Goal: Information Seeking & Learning: Learn about a topic

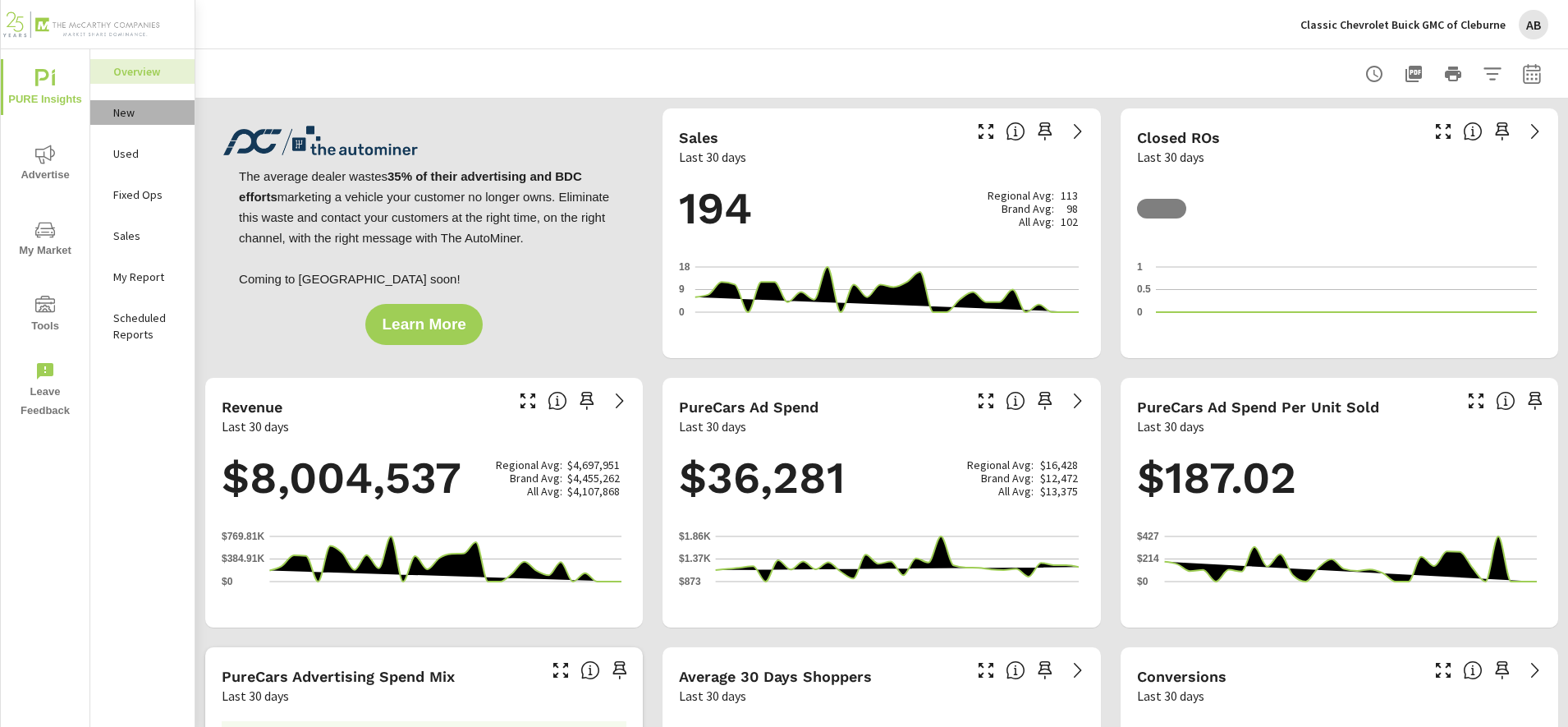
click at [160, 118] on p "New" at bounding box center [147, 112] width 68 height 17
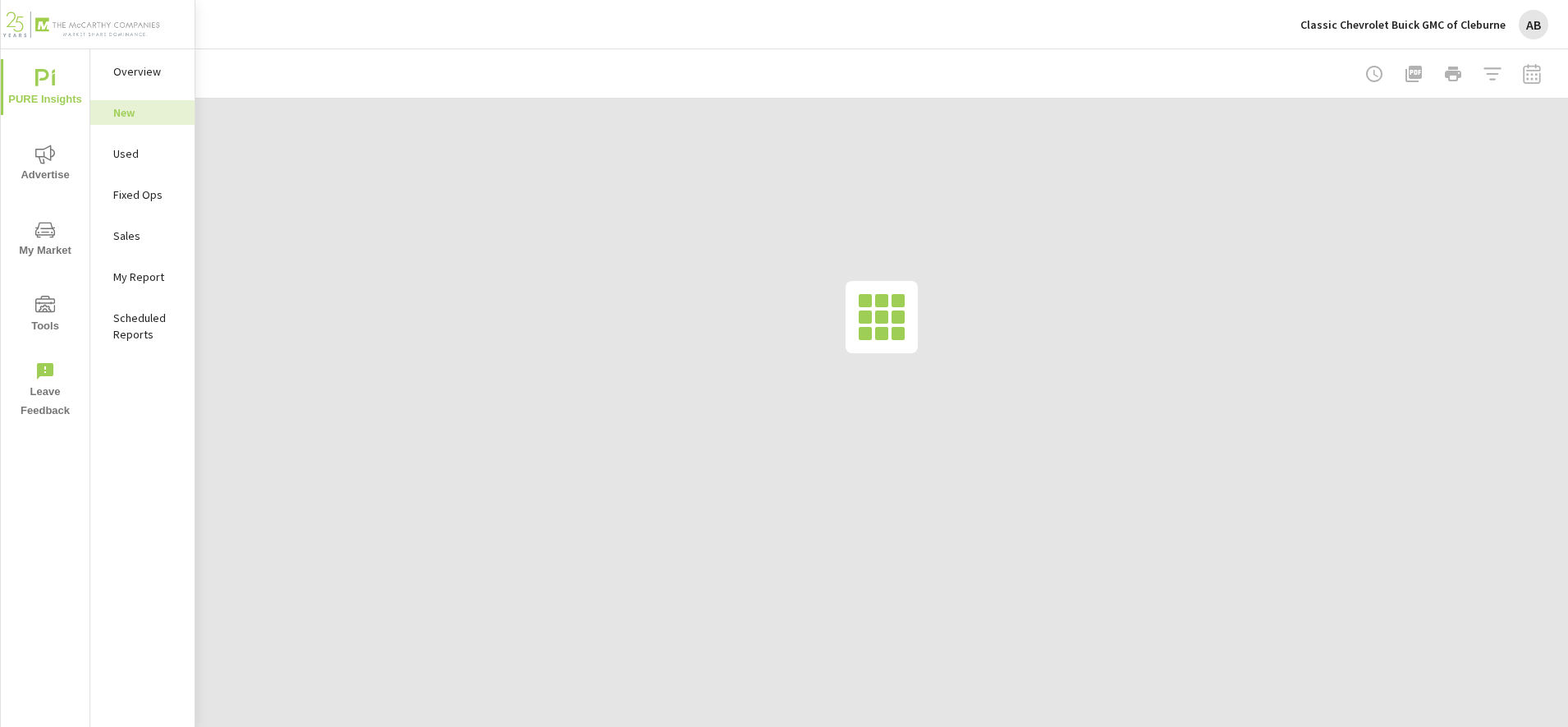
click at [1538, 64] on div at bounding box center [1452, 74] width 190 height 33
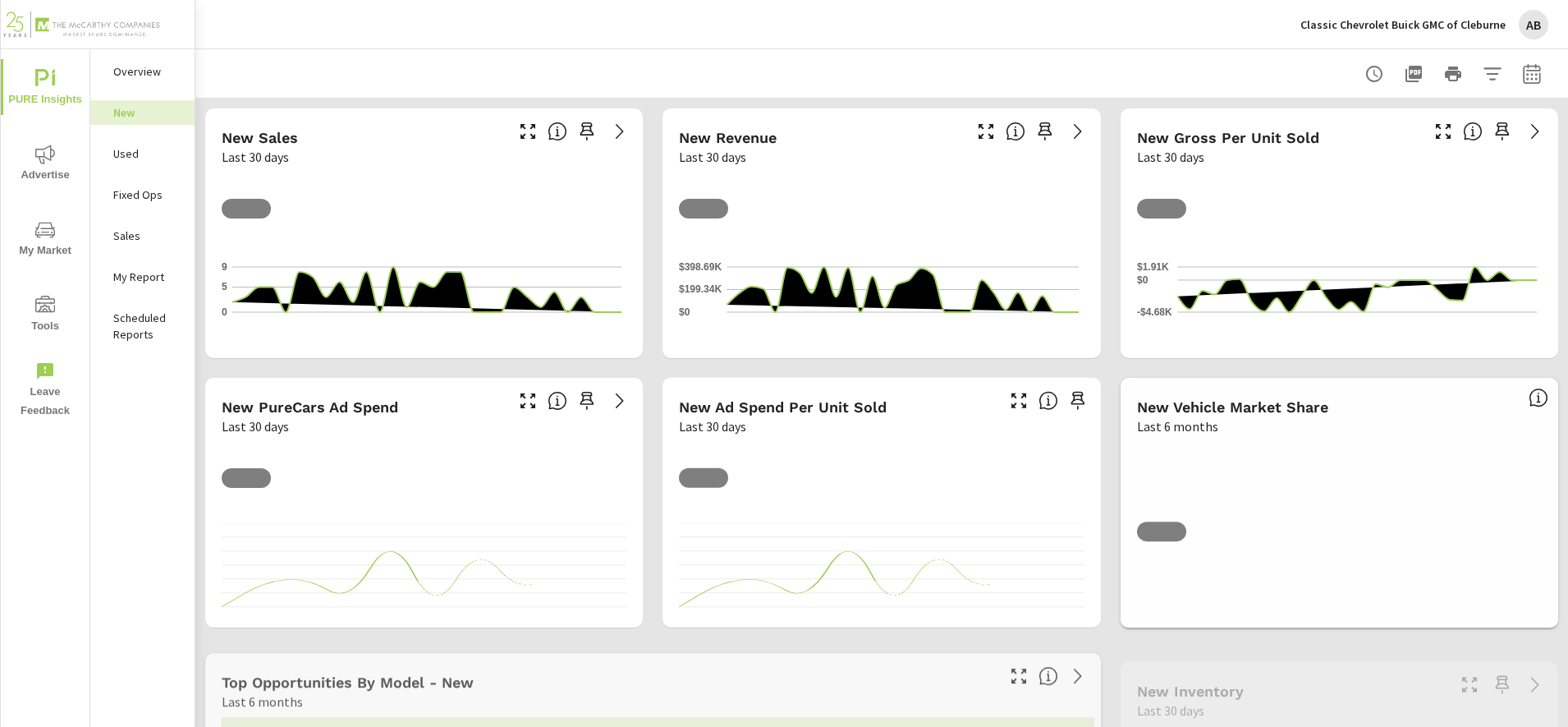
scroll to position [1, 0]
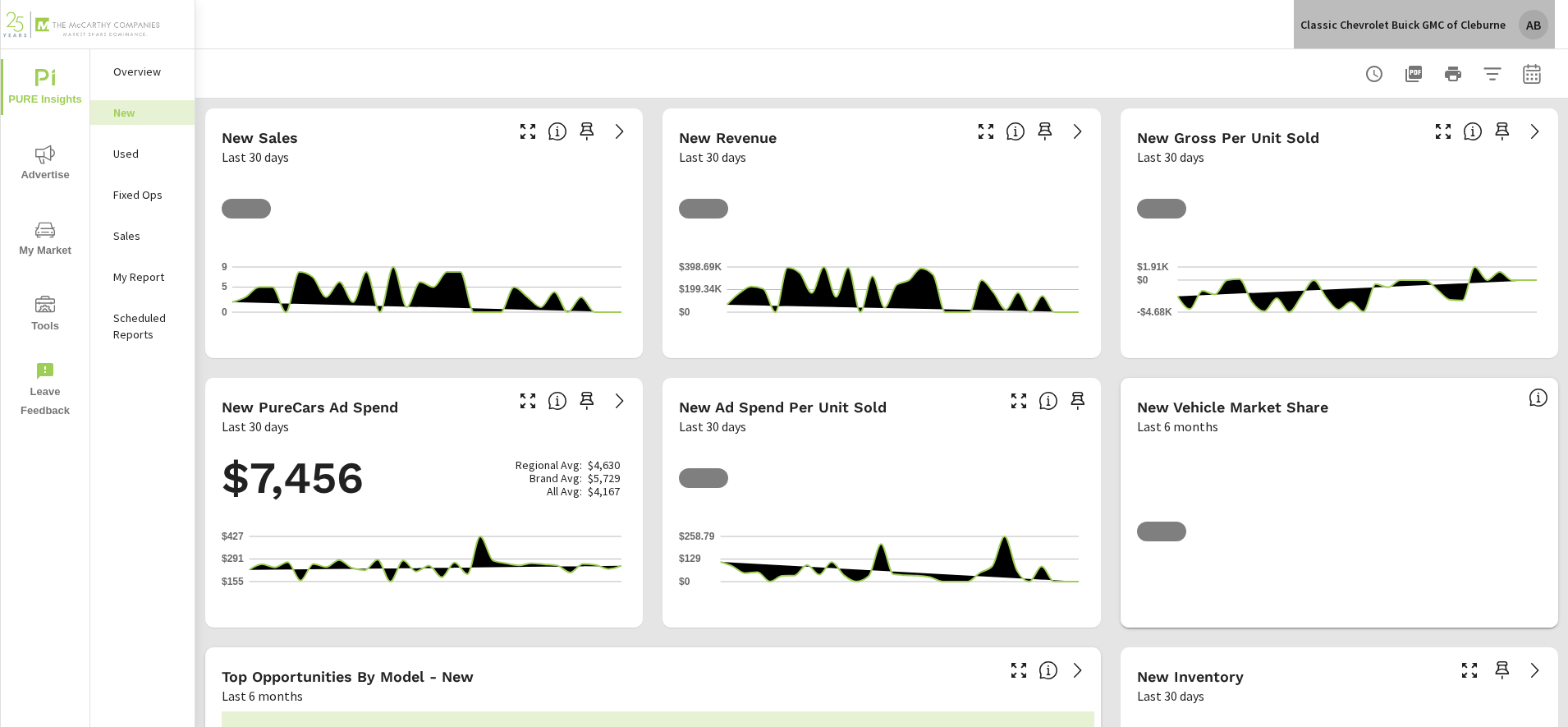
click at [1532, 27] on div "AB" at bounding box center [1533, 24] width 30 height 30
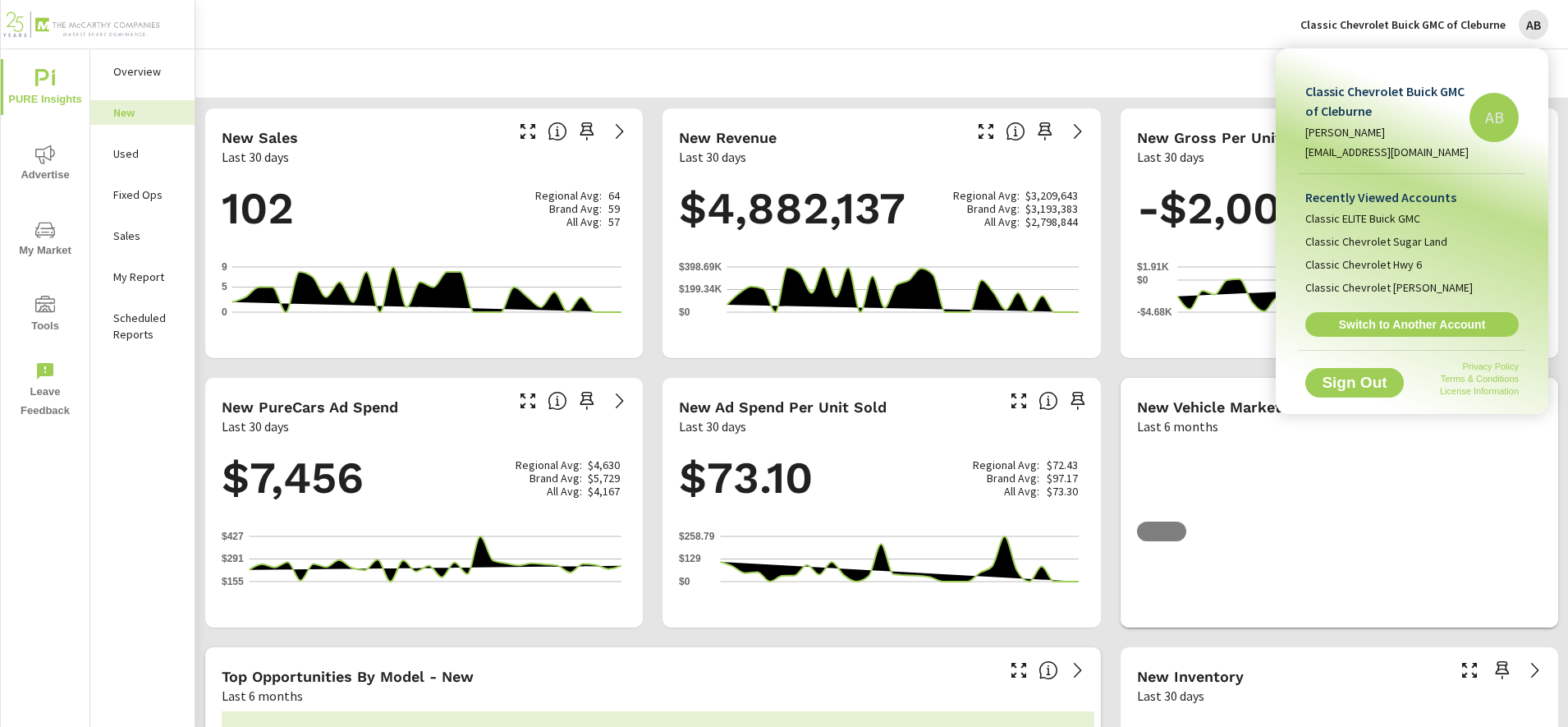
click at [165, 161] on div at bounding box center [784, 364] width 1568 height 727
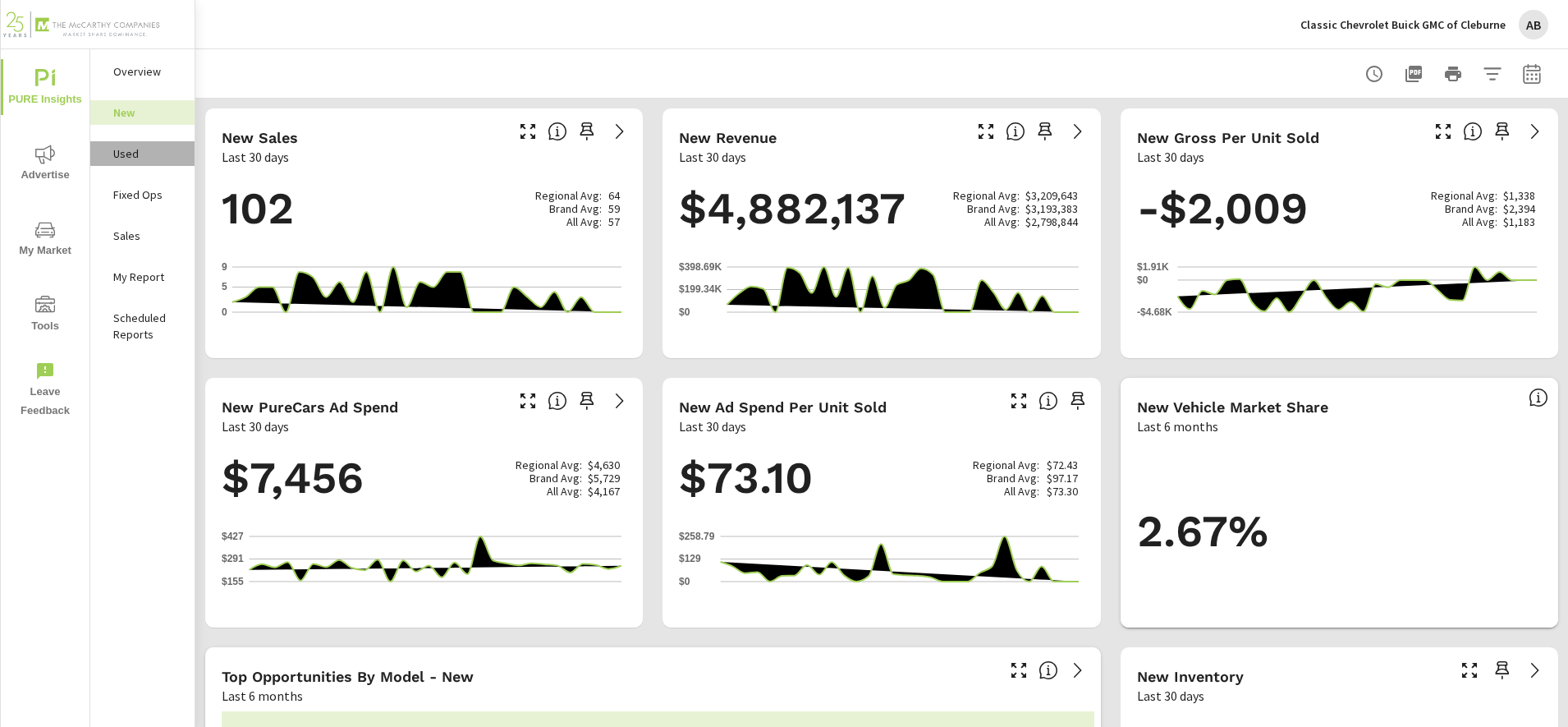
click at [149, 158] on p "Used" at bounding box center [147, 153] width 68 height 17
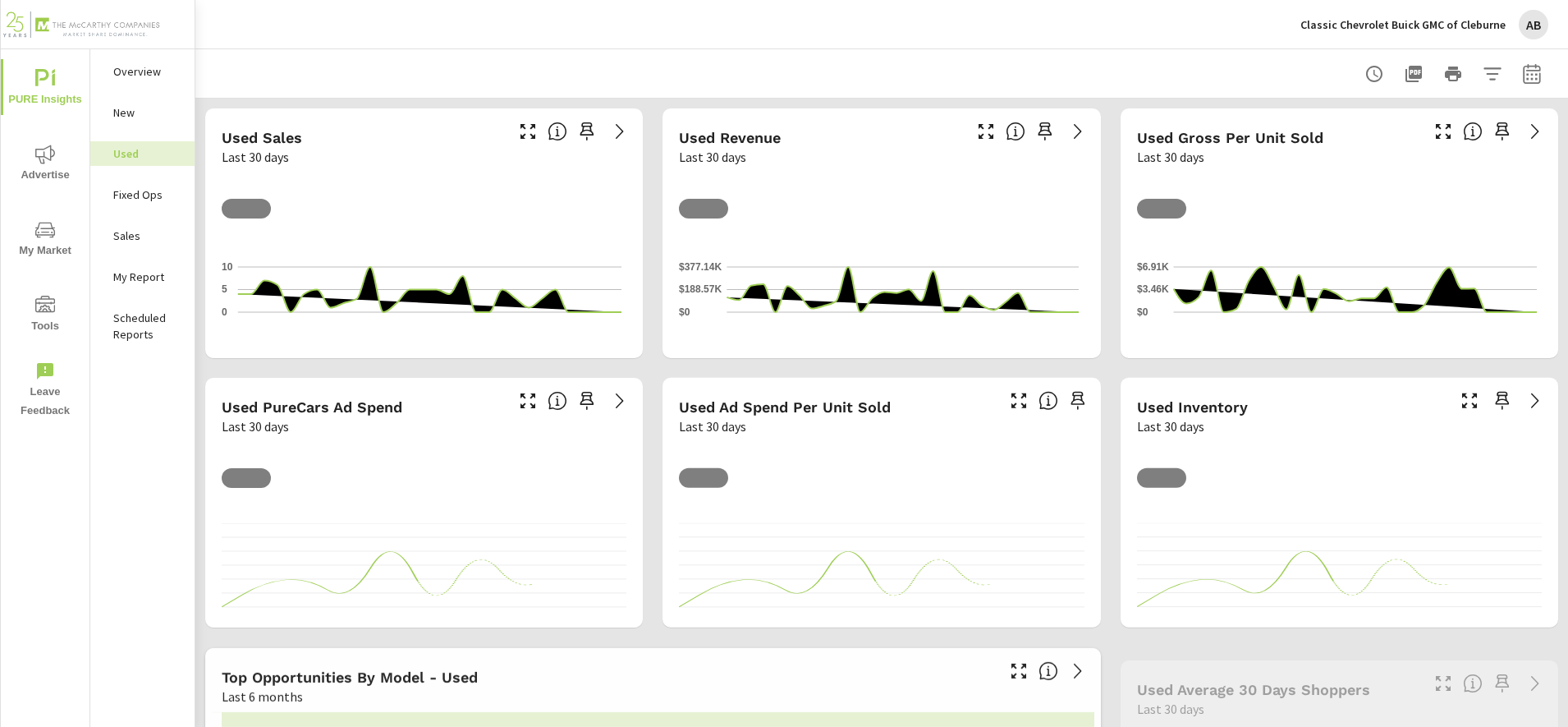
scroll to position [1, 0]
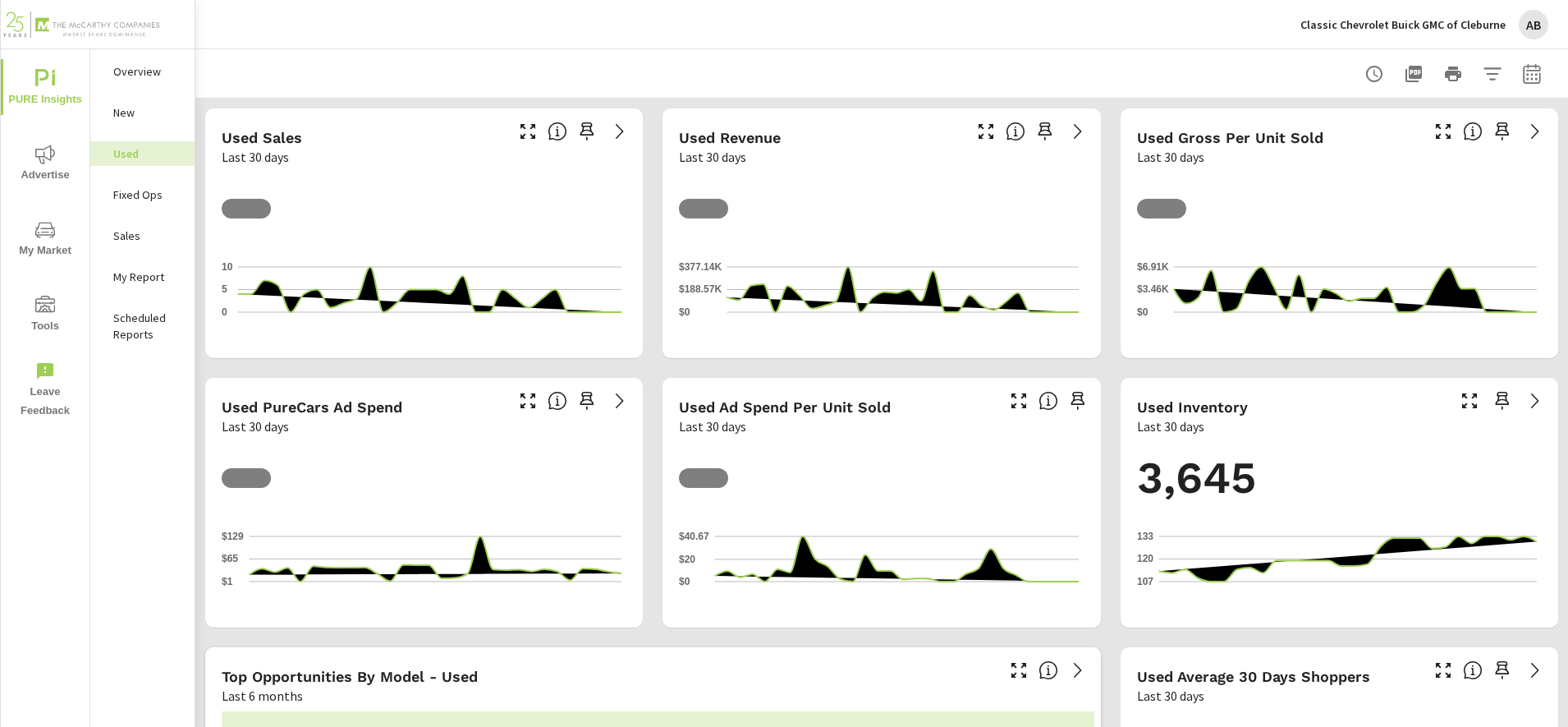
click at [29, 142] on button "Advertise" at bounding box center [45, 163] width 89 height 56
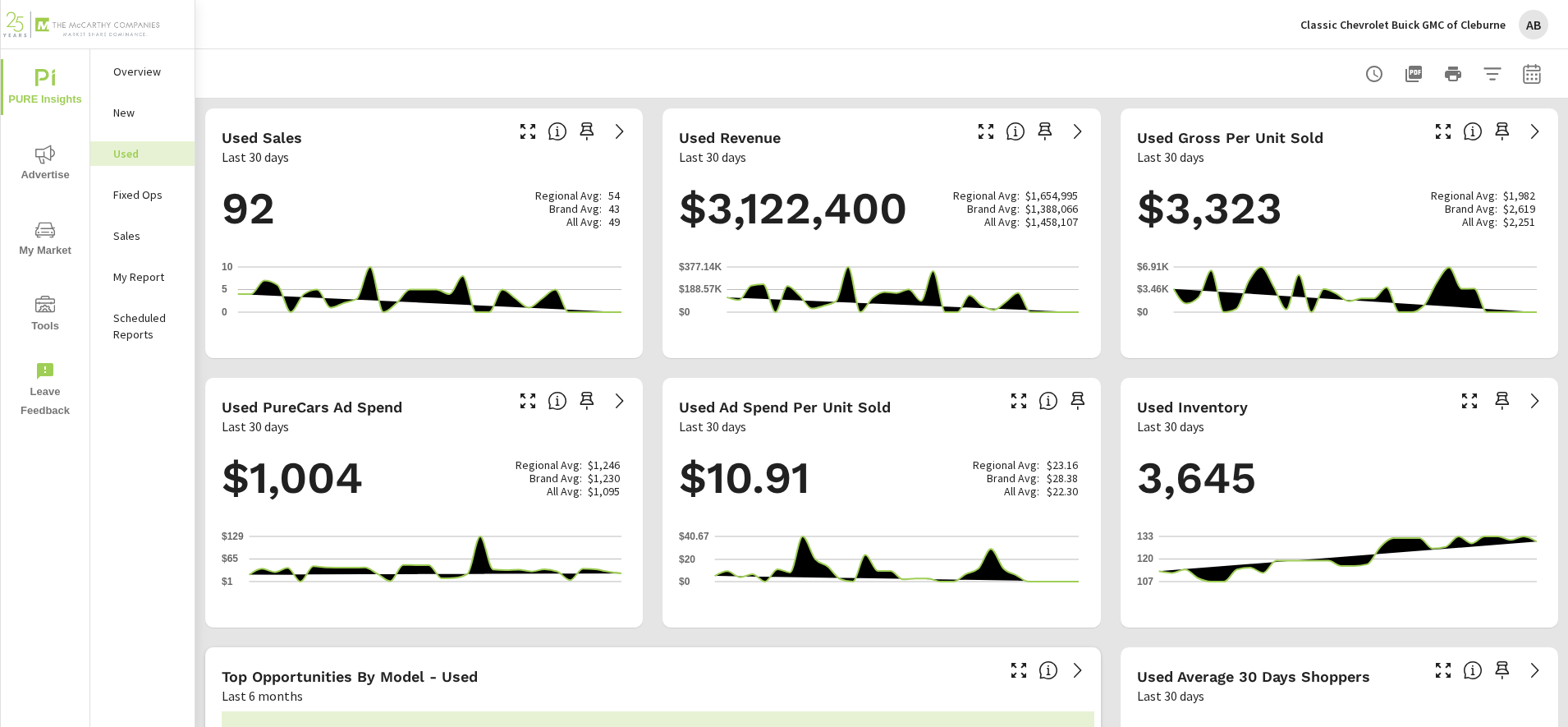
scroll to position [1, 0]
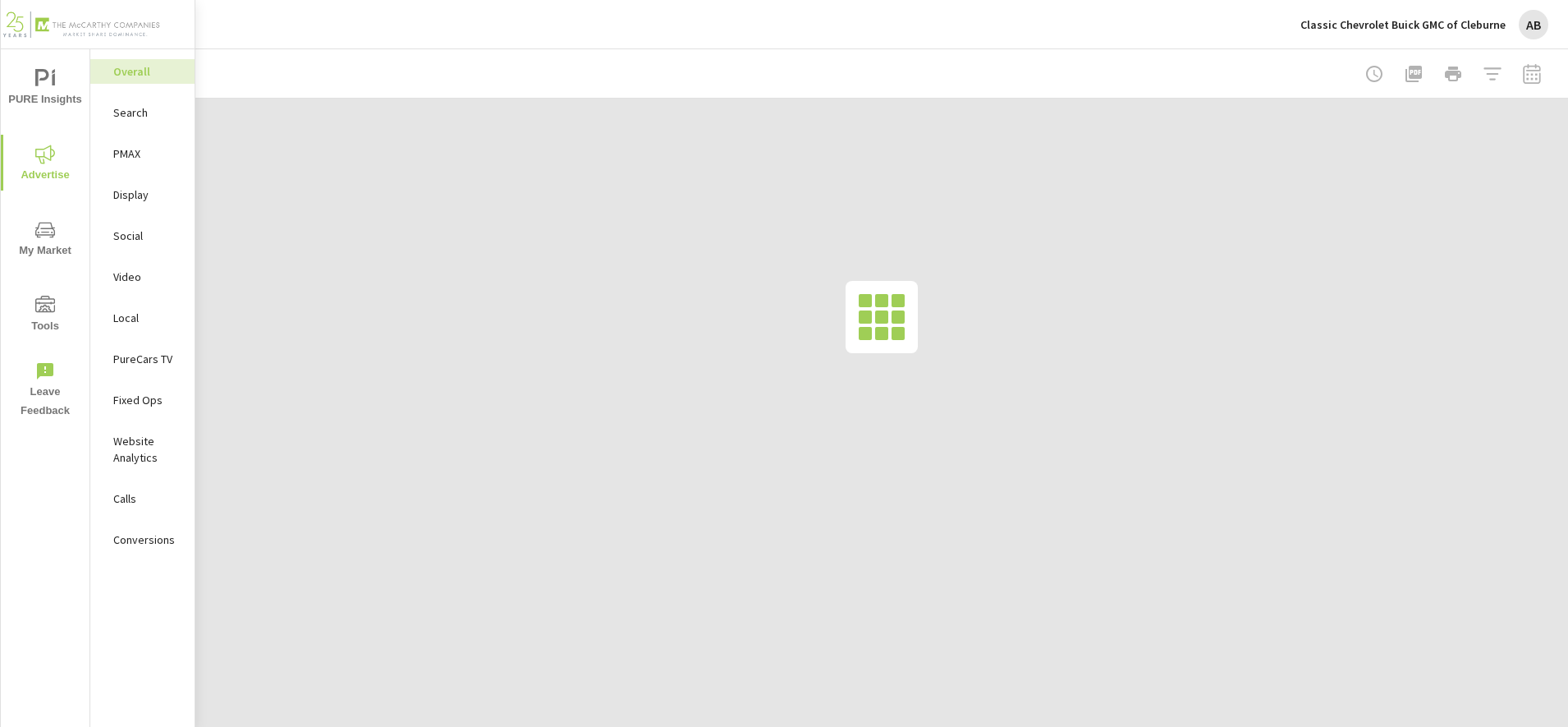
click at [174, 108] on p "Search" at bounding box center [147, 112] width 68 height 17
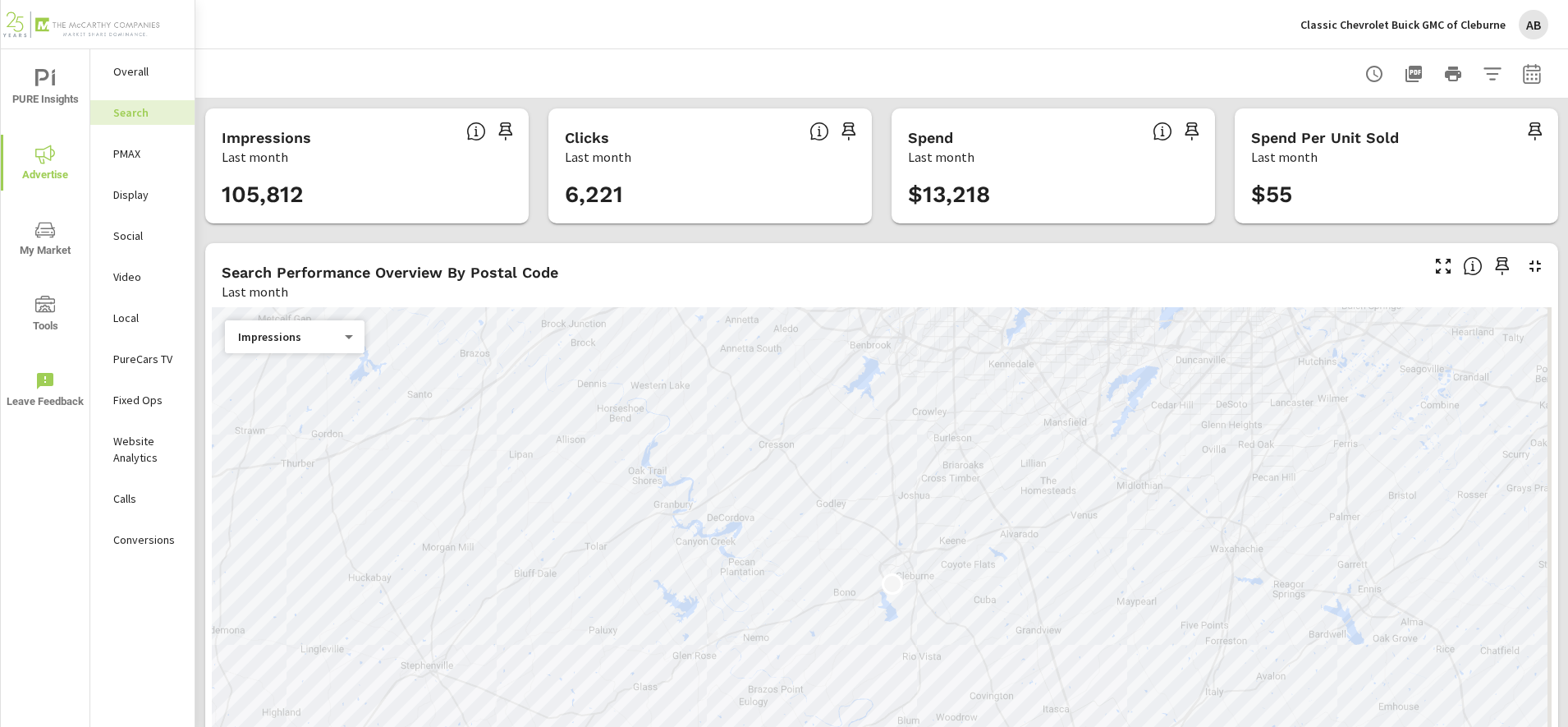
click at [56, 257] on span "My Market" at bounding box center [45, 240] width 79 height 40
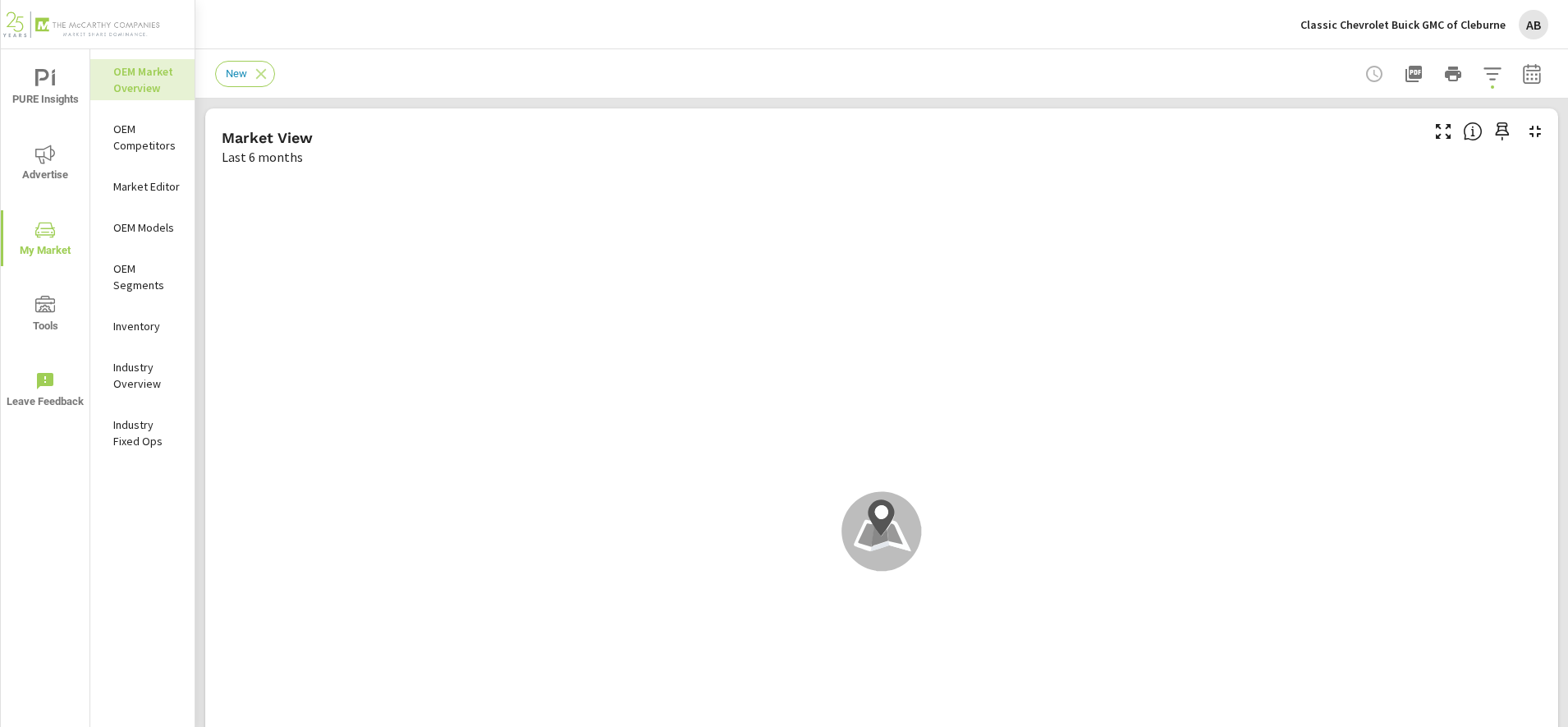
scroll to position [1, 0]
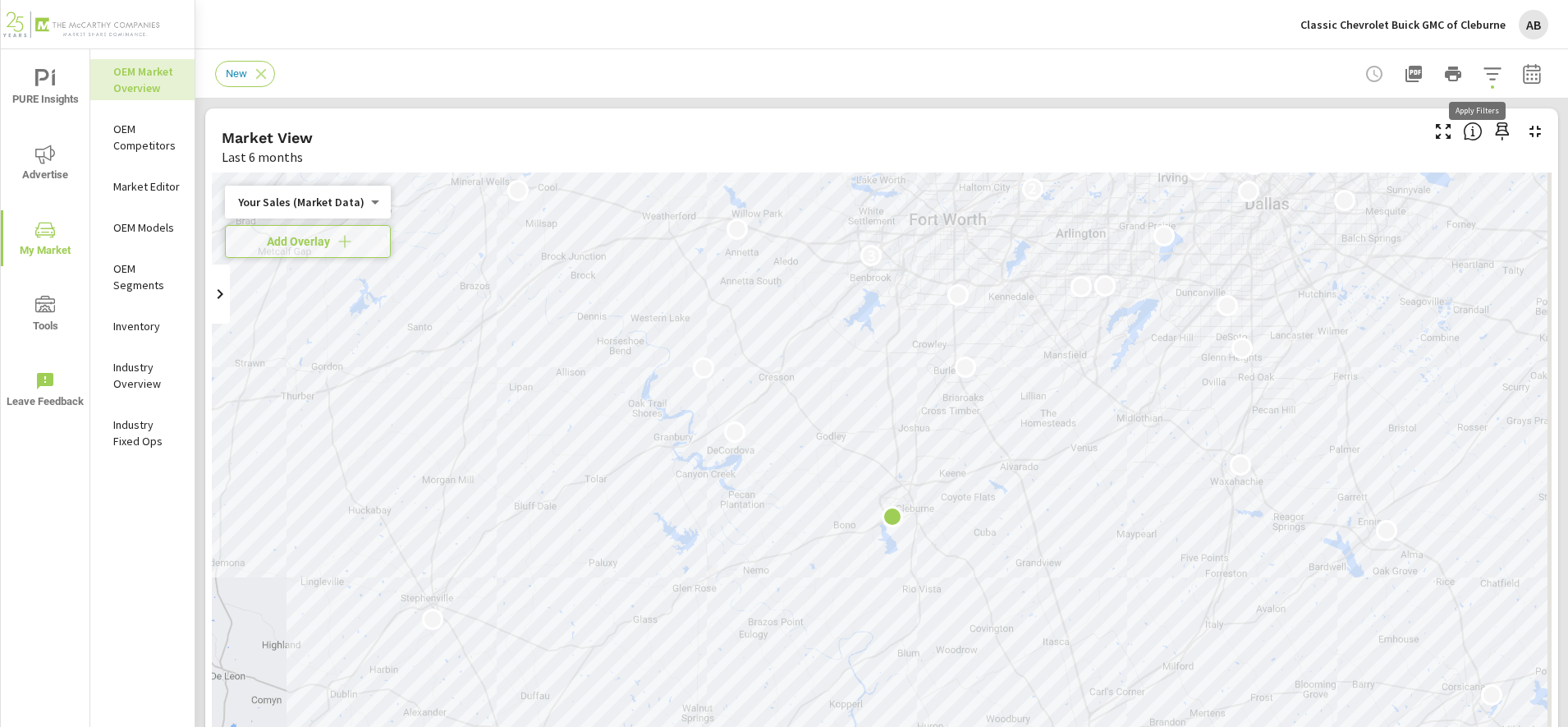
click at [1476, 63] on button "button" at bounding box center [1492, 74] width 33 height 33
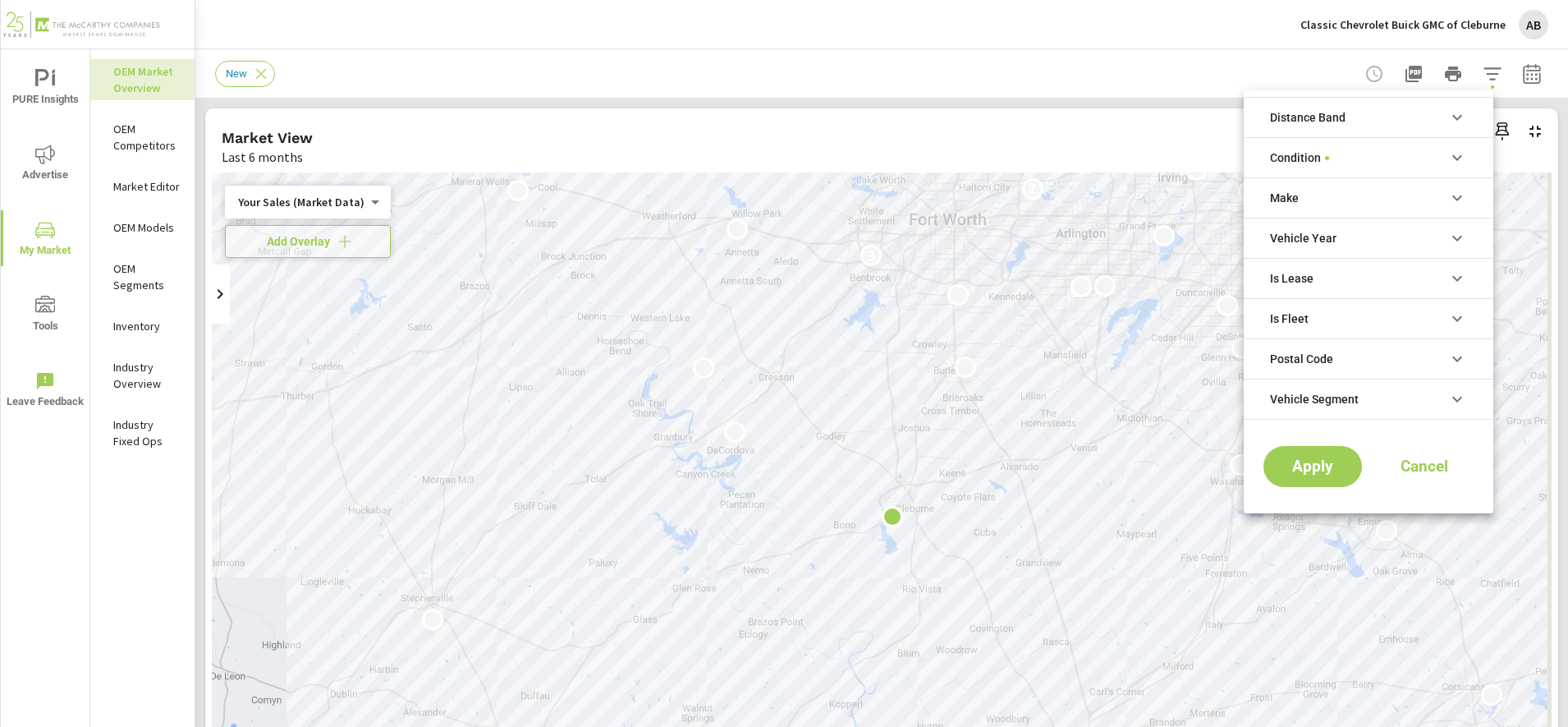
click at [1419, 185] on li "Make" at bounding box center [1368, 197] width 249 height 40
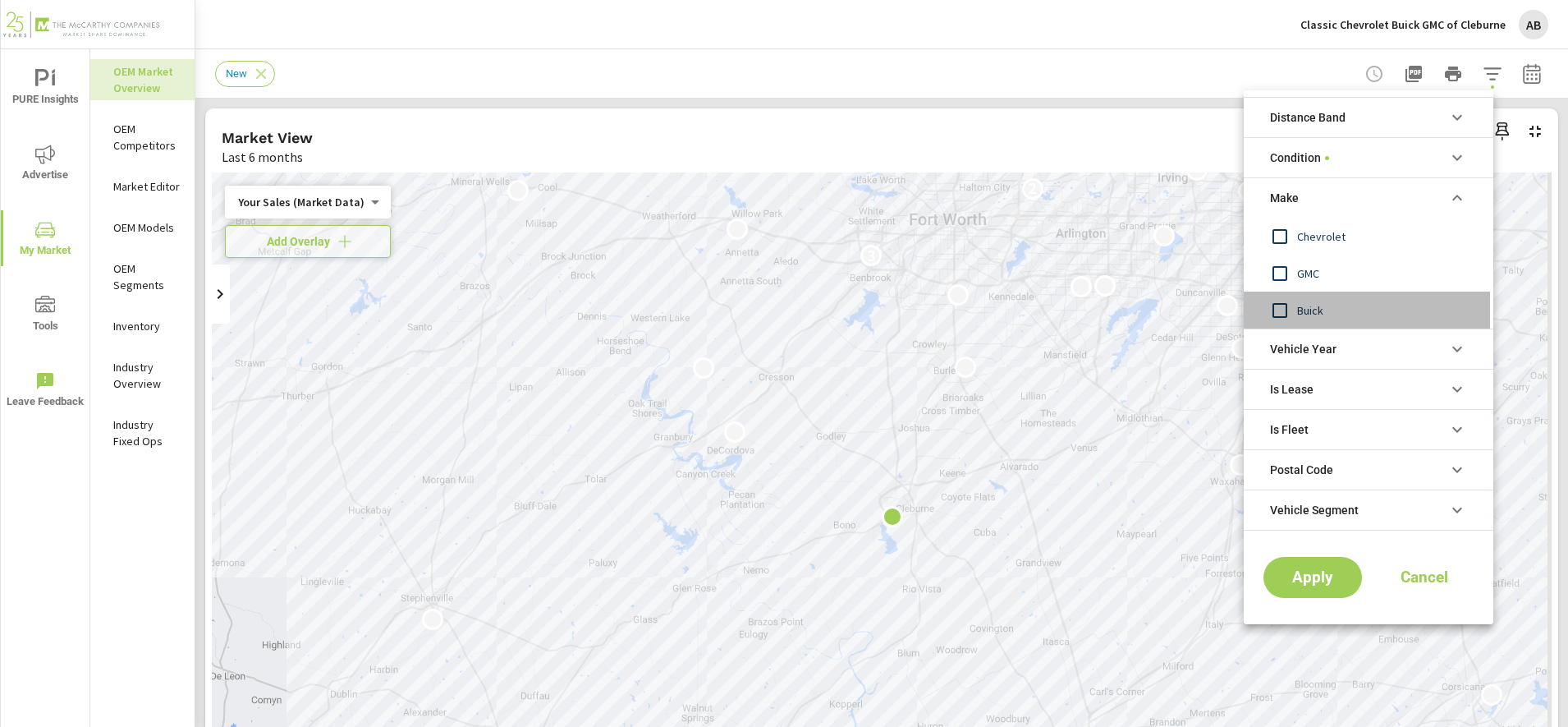
click at [1269, 307] on input "filter options" at bounding box center [1280, 310] width 35 height 35
click at [1286, 582] on span "Apply" at bounding box center [1312, 577] width 67 height 16
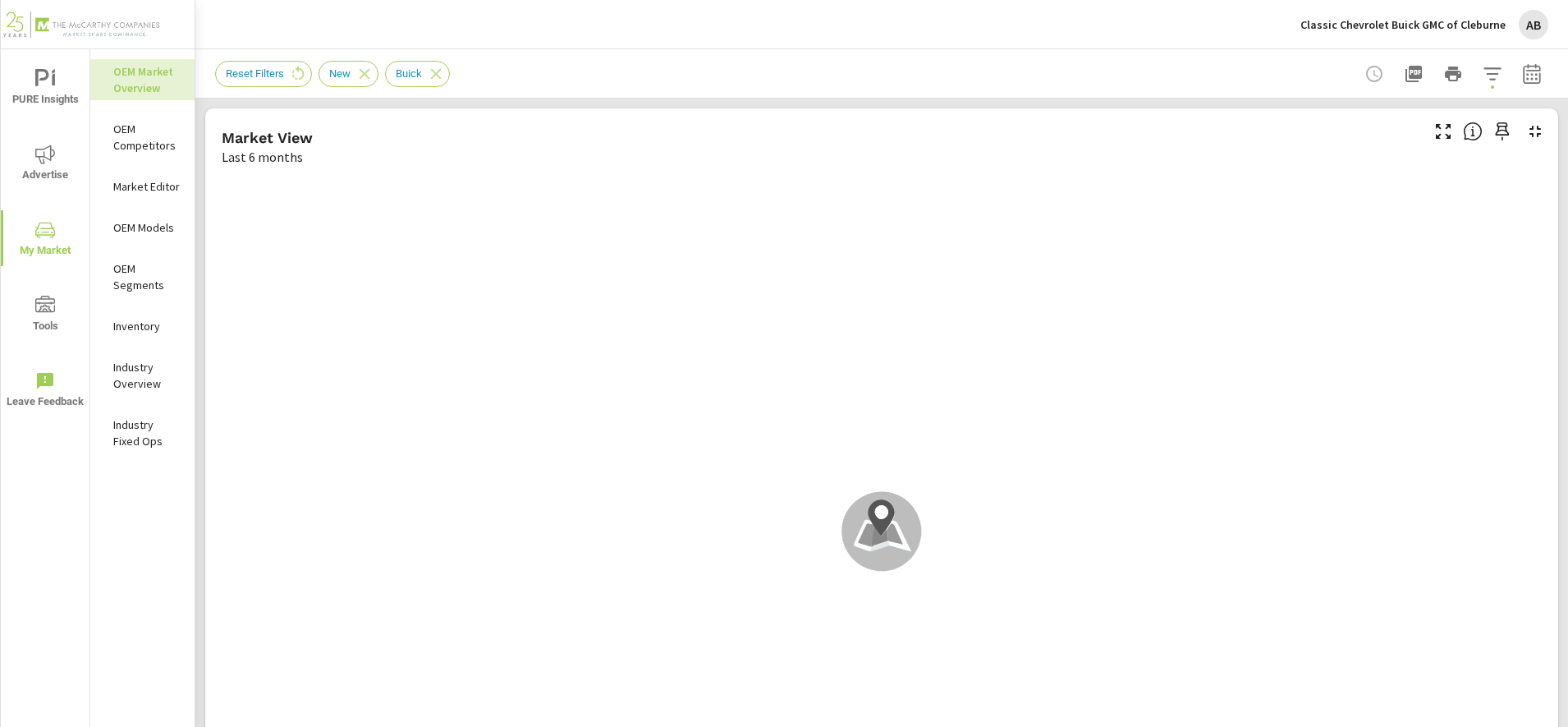
scroll to position [1, 0]
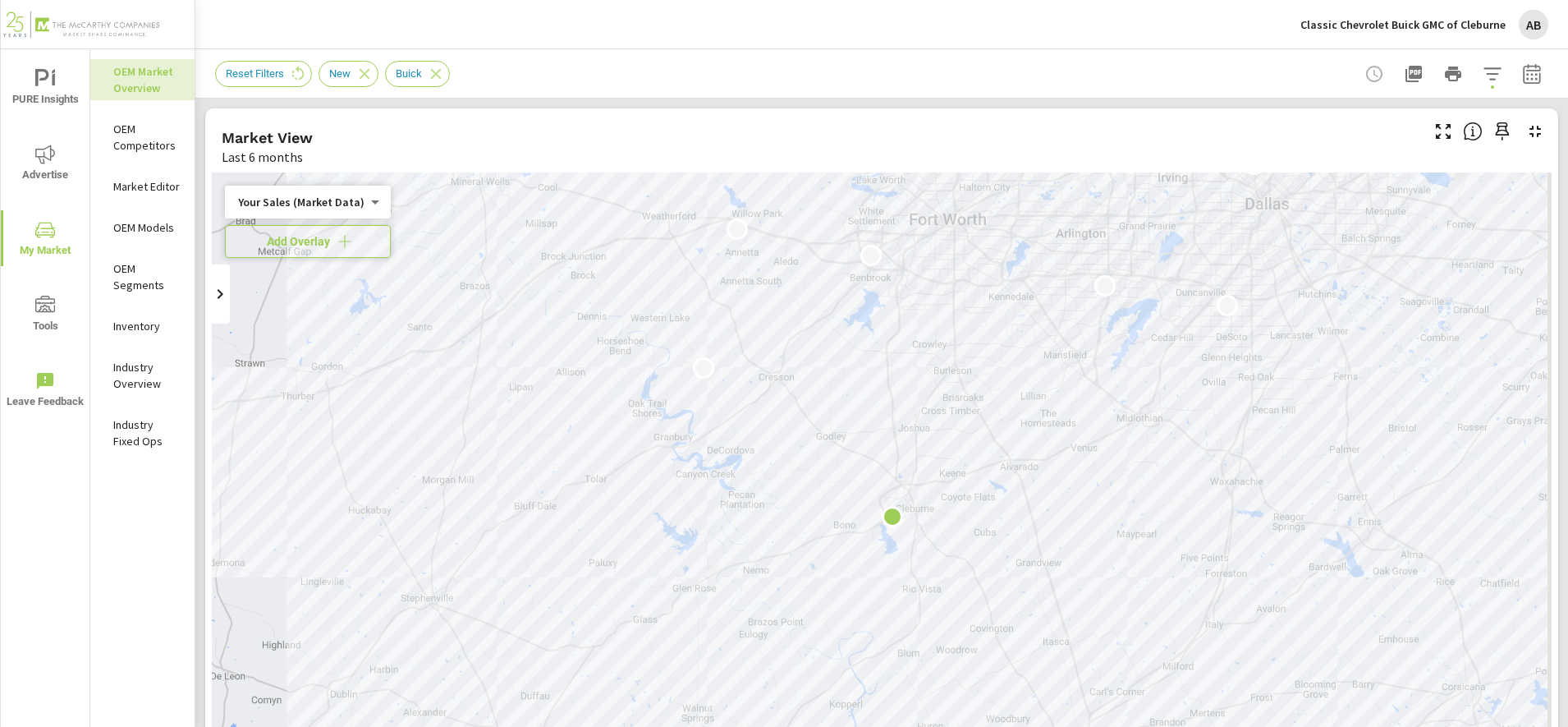
click at [303, 237] on span "Add Overlay" at bounding box center [308, 241] width 151 height 17
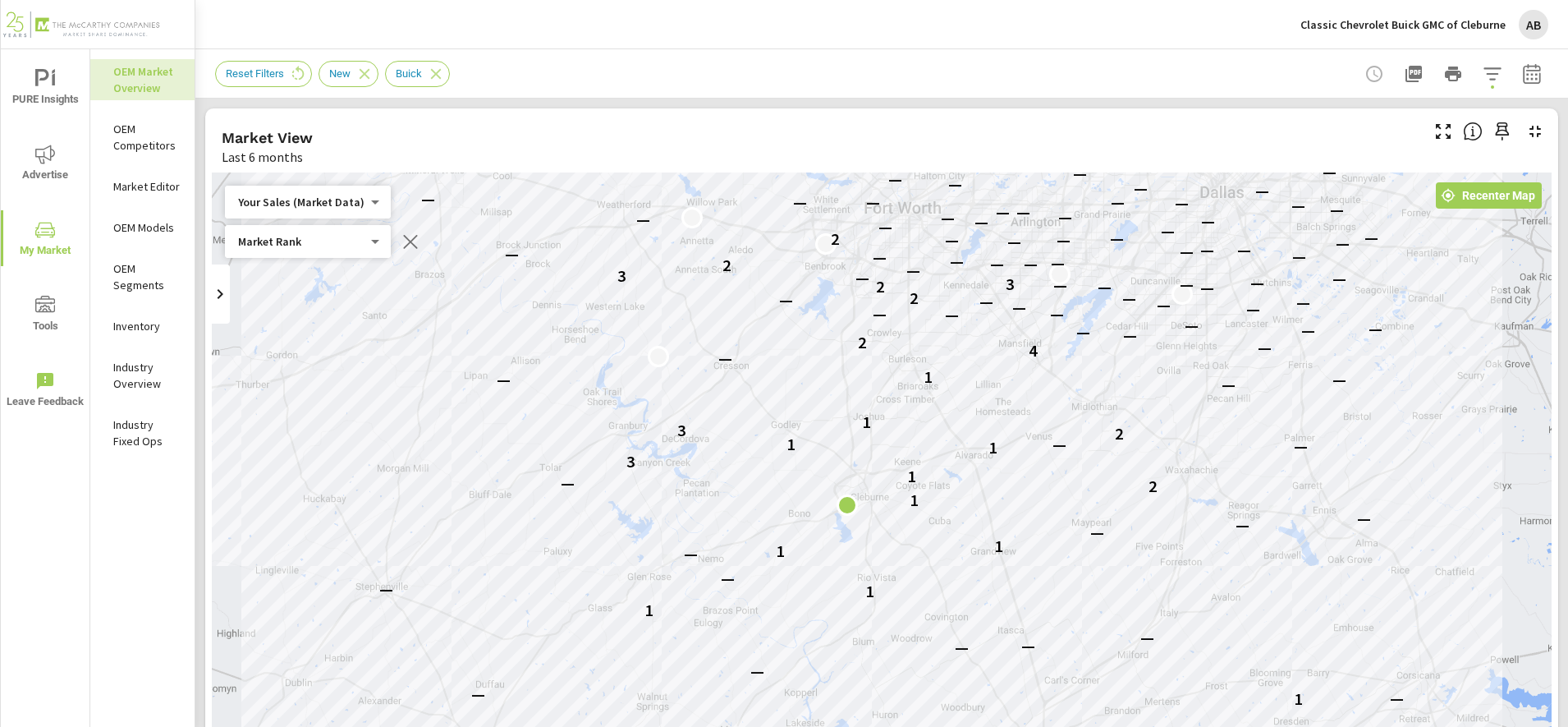
drag, startPoint x: 799, startPoint y: 452, endPoint x: 753, endPoint y: 438, distance: 48.1
click at [753, 438] on div "— — 2 — — — — — — — — — 1 1 — 1 1 — — — — — — 1 1 — — — 1 1 — — — 1 2 — 1 3 1 —…" at bounding box center [881, 505] width 1339 height 667
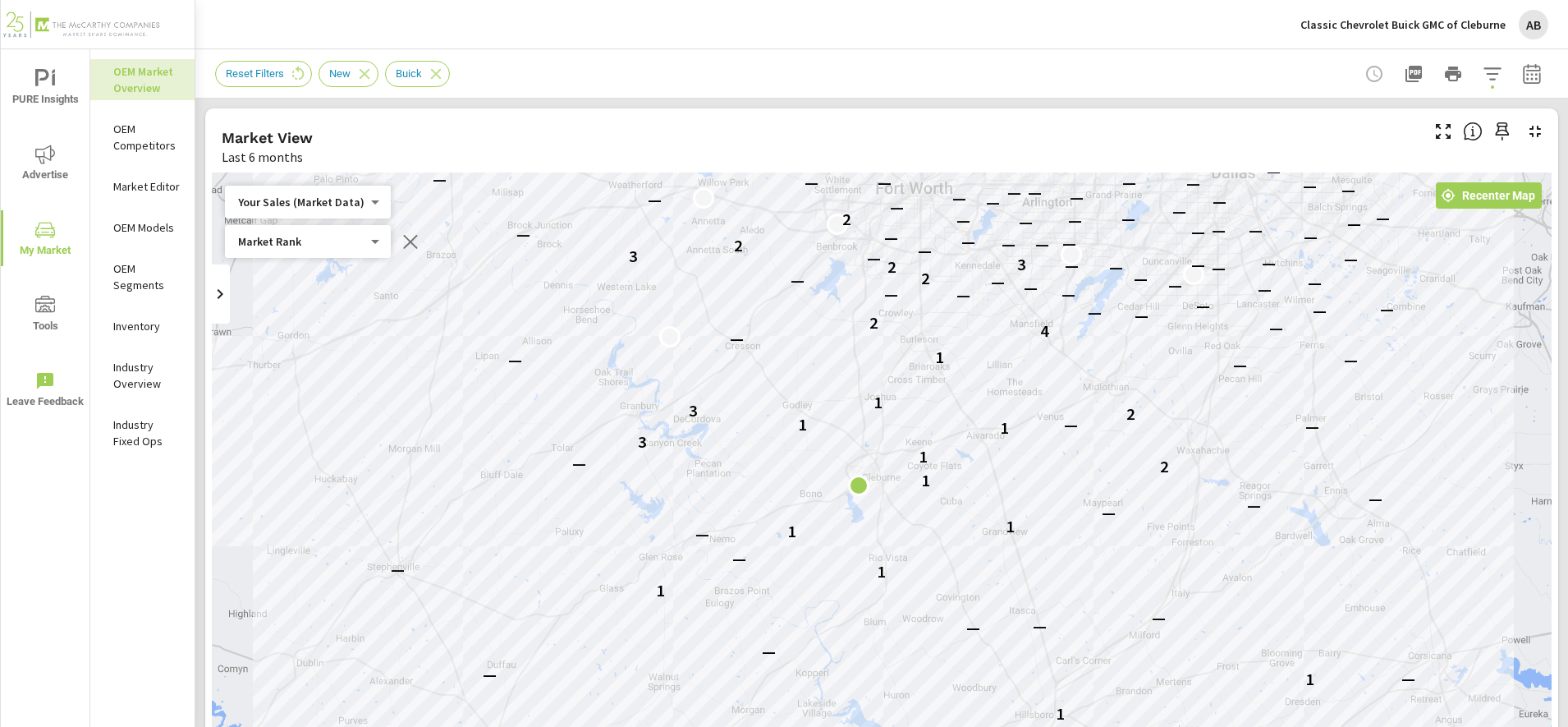
drag, startPoint x: 1356, startPoint y: 364, endPoint x: 1367, endPoint y: 342, distance: 24.6
click at [1367, 342] on div "— — 2 — — — — — — — — — 1 1 — 1 1 — — — — — — 1 1 — — — 1 1 — — — 1 2 — 1 3 1 —…" at bounding box center [881, 505] width 1339 height 667
click at [850, 42] on div "Classic Chevrolet Buick GMC of Cleburne AB" at bounding box center [881, 24] width 1333 height 49
click at [892, 143] on div "Market View" at bounding box center [819, 137] width 1195 height 19
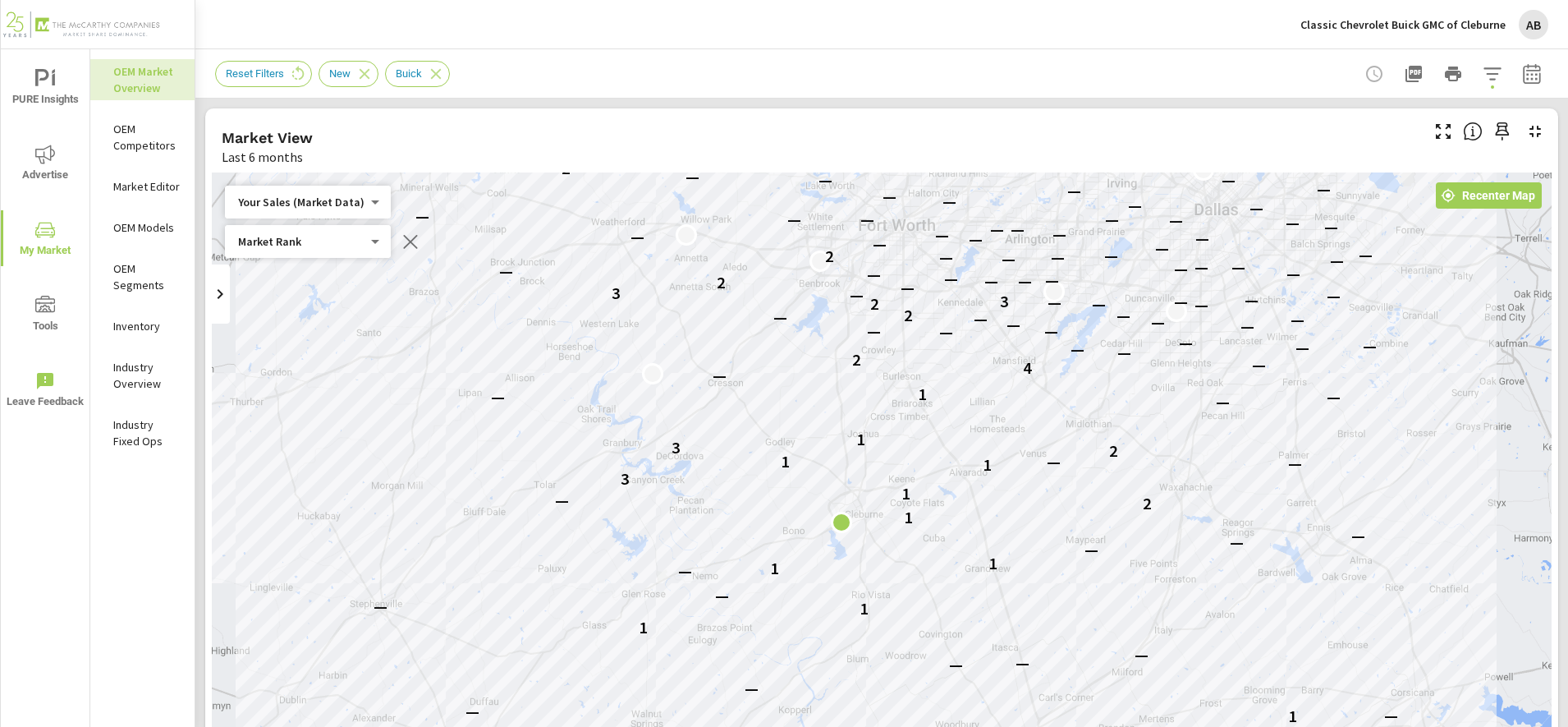
drag, startPoint x: 1213, startPoint y: 467, endPoint x: 1193, endPoint y: 494, distance: 33.6
click at [1193, 494] on div "— — 2 — — — — — — — — — 1 1 — 1 1 — — — — — — 1 1 — — — 1 1 — — — 1 2 — 1 3 1 —…" at bounding box center [881, 505] width 1339 height 667
click at [1523, 67] on icon "button" at bounding box center [1531, 73] width 17 height 20
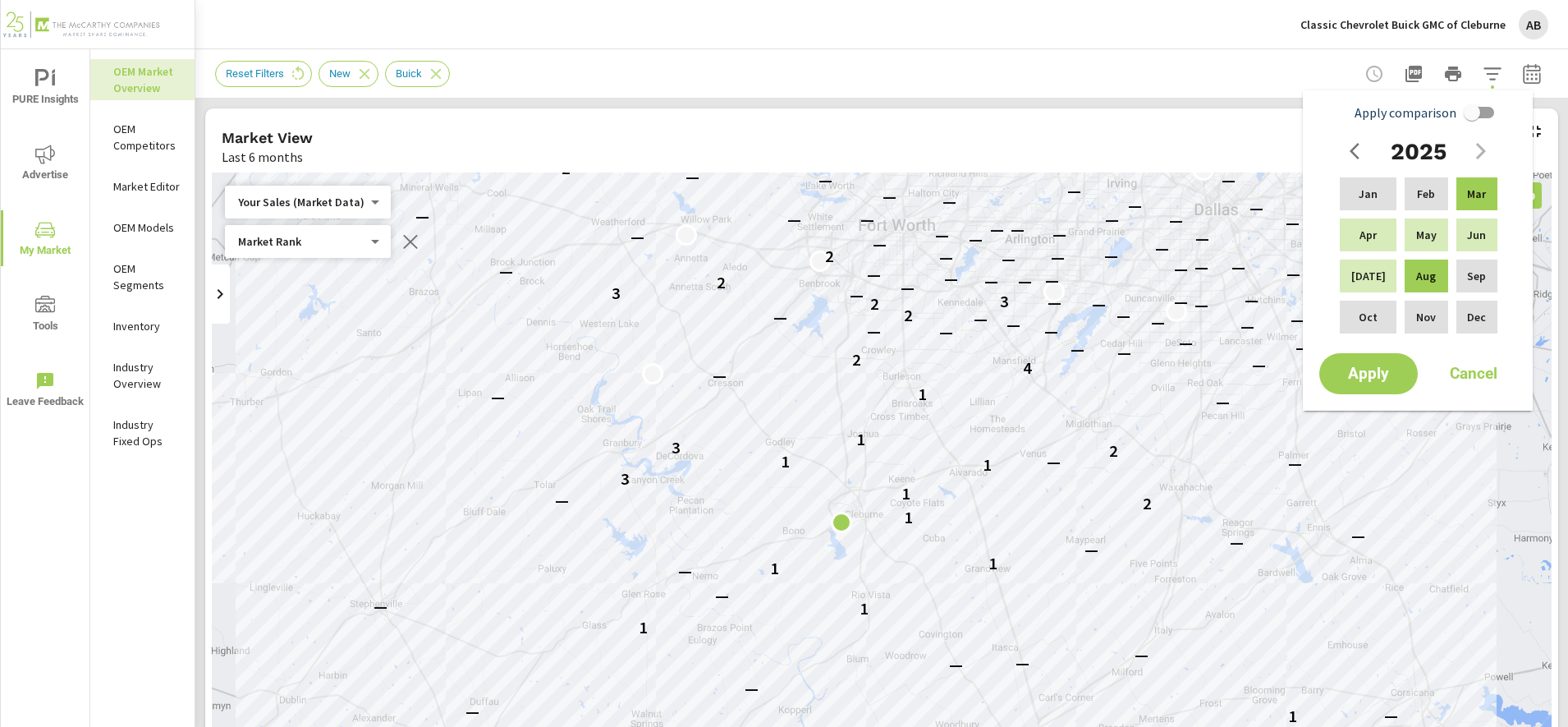
click at [1523, 67] on icon "button" at bounding box center [1531, 73] width 17 height 20
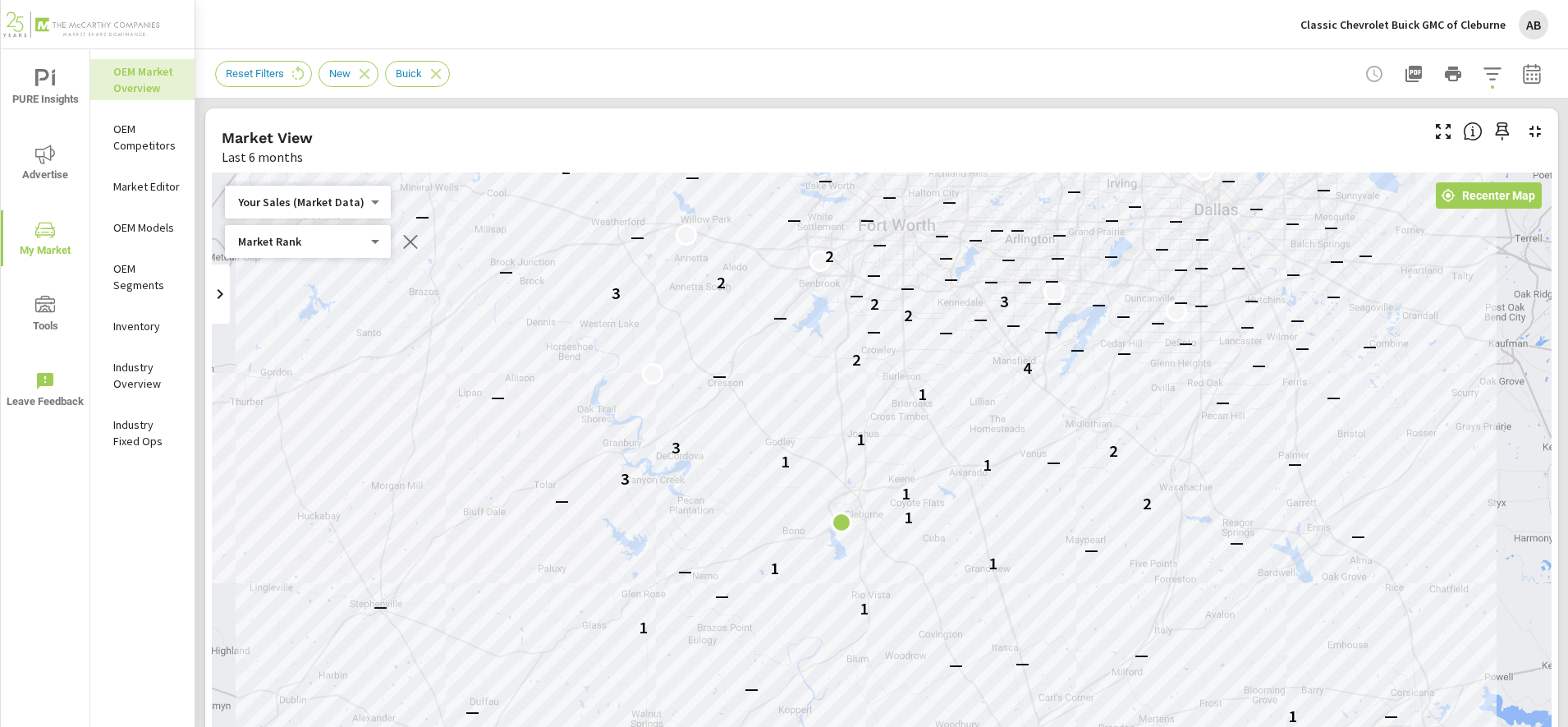
click at [1390, 135] on div "Market View" at bounding box center [819, 137] width 1195 height 19
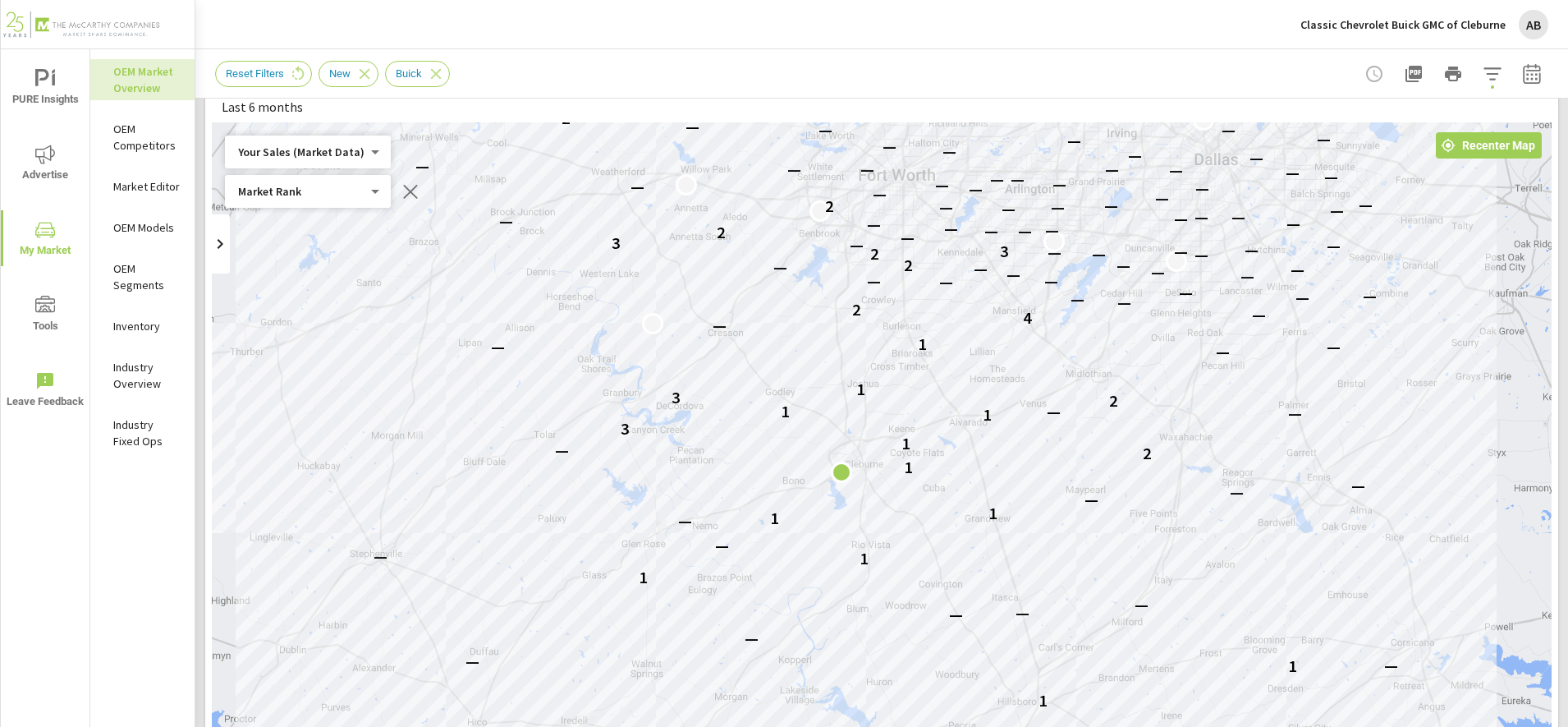
scroll to position [56, 0]
